Goal: Task Accomplishment & Management: Manage account settings

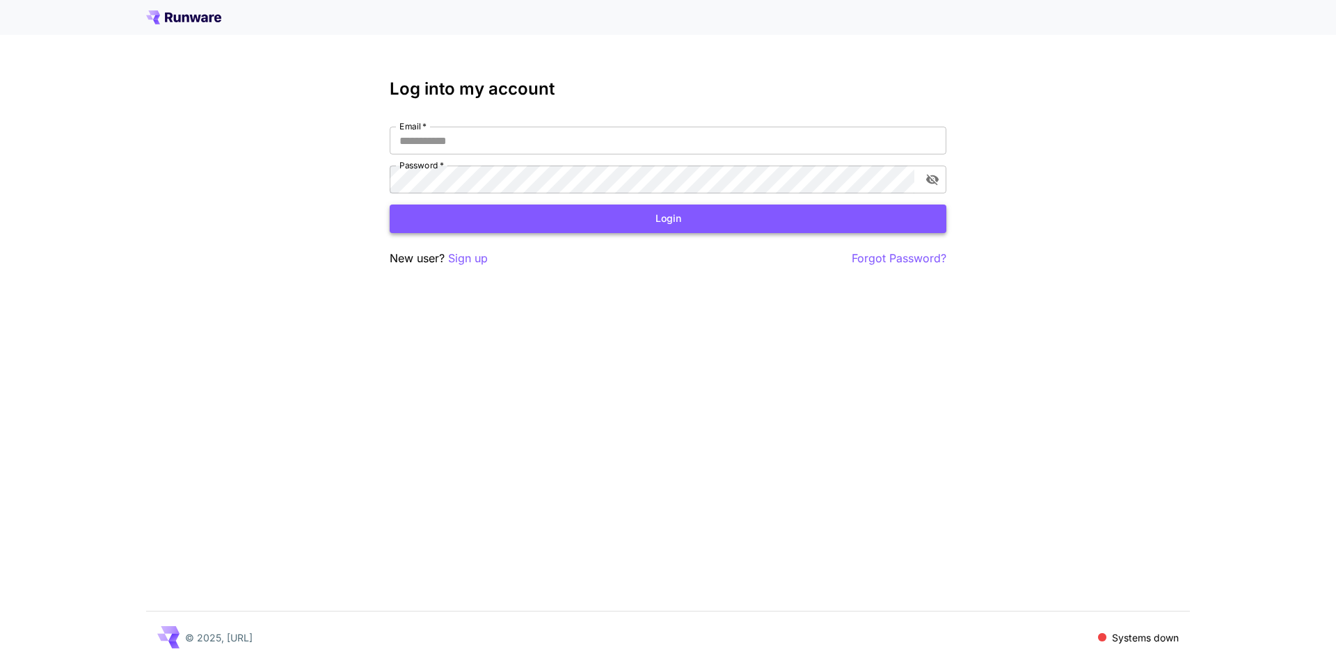
type input "**********"
click at [706, 223] on button "Login" at bounding box center [668, 219] width 557 height 29
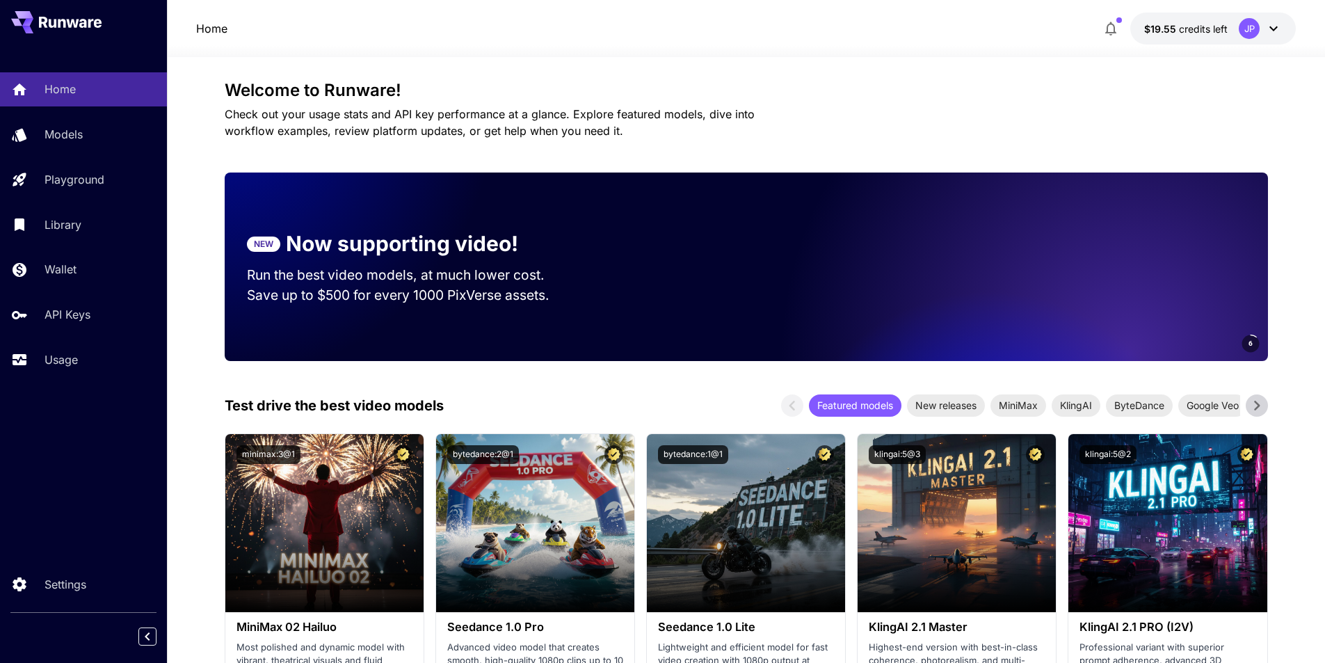
scroll to position [139, 0]
